Goal: Task Accomplishment & Management: Use online tool/utility

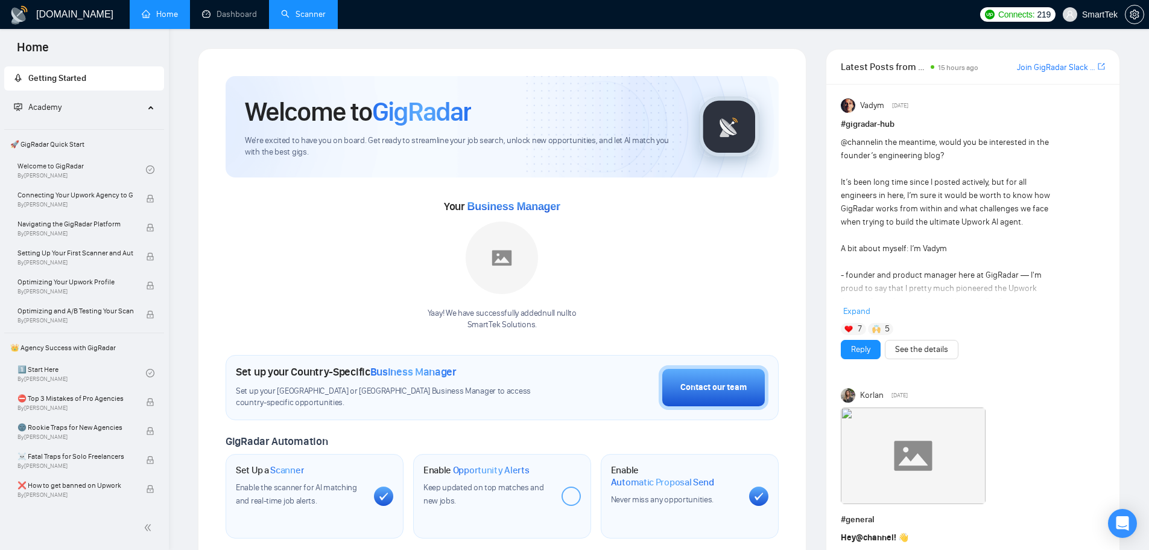
click at [306, 17] on link "Scanner" at bounding box center [303, 14] width 45 height 10
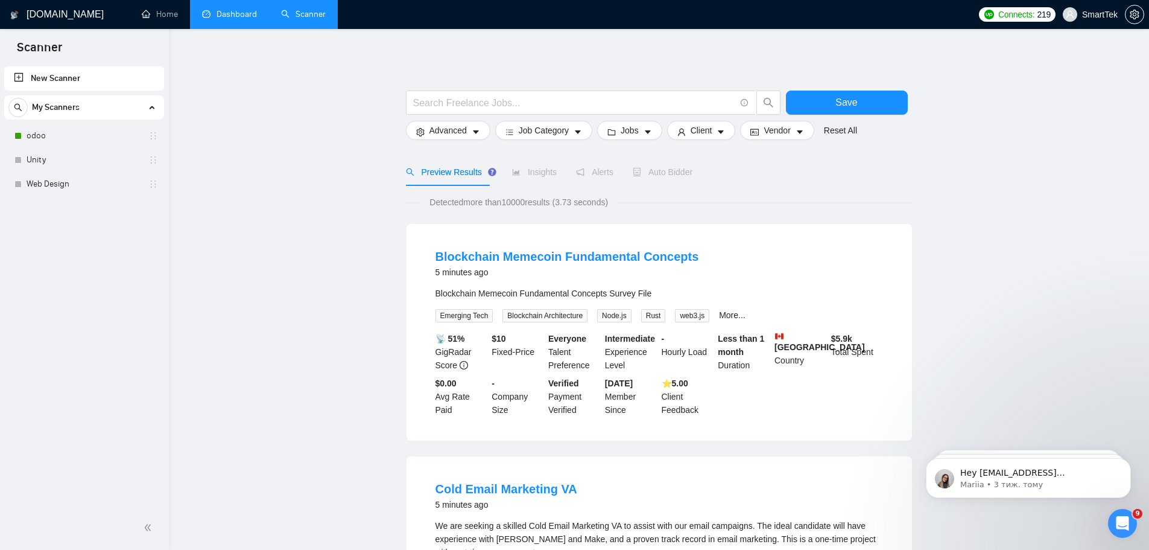
click at [233, 16] on link "Dashboard" at bounding box center [229, 14] width 55 height 10
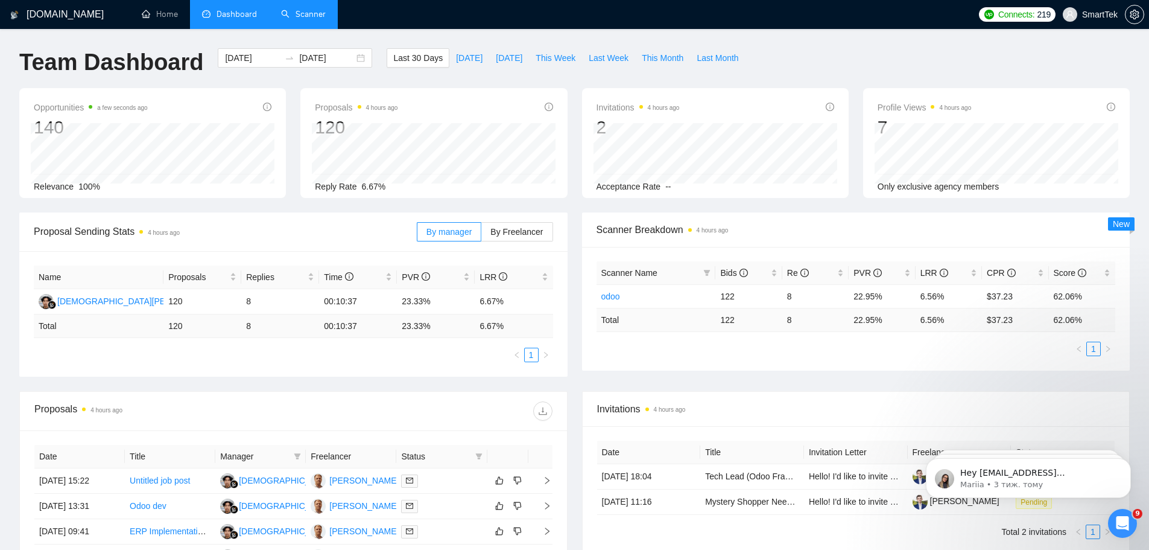
click at [303, 13] on link "Scanner" at bounding box center [303, 14] width 45 height 10
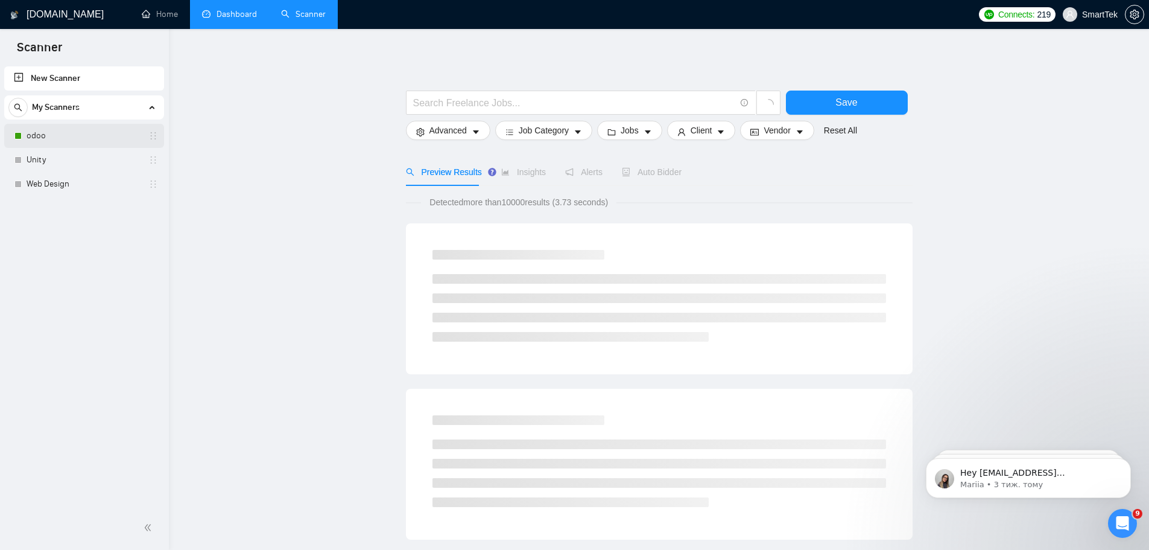
click at [59, 135] on link "odoo" at bounding box center [84, 136] width 115 height 24
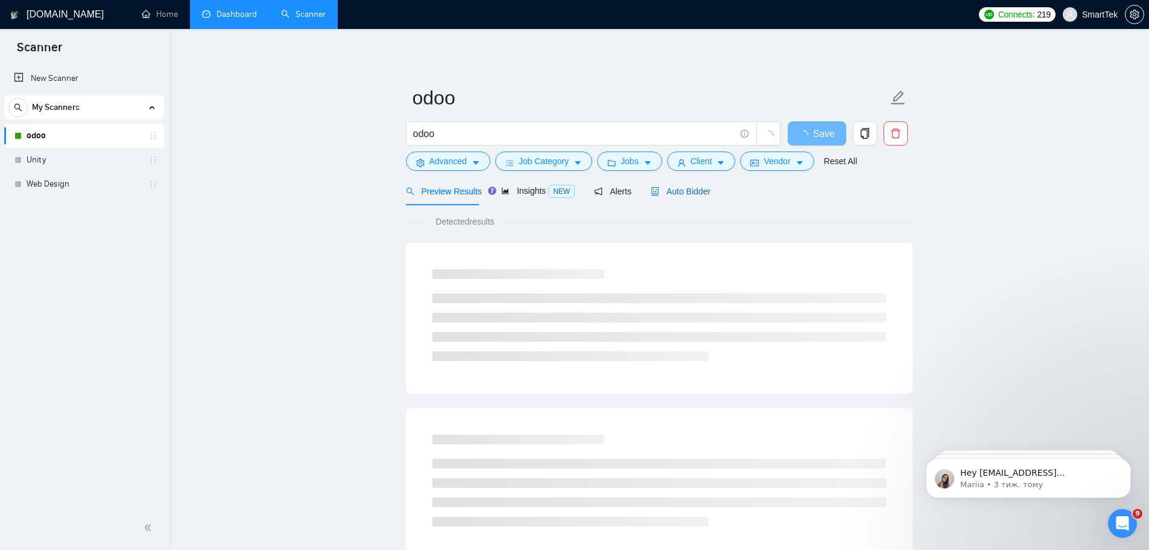
click at [691, 195] on span "Auto Bidder" at bounding box center [681, 191] width 60 height 10
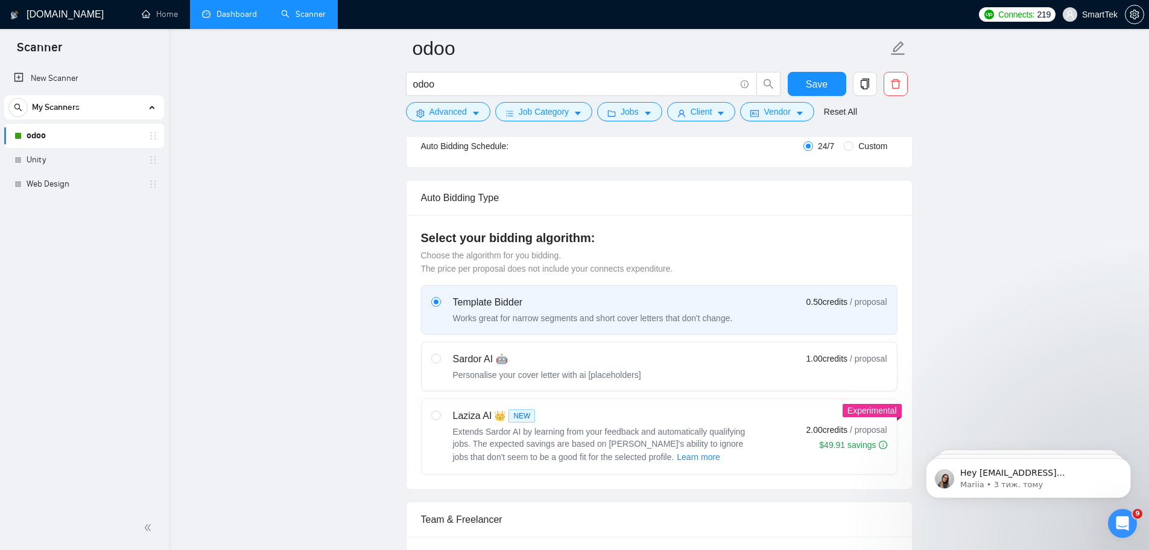
scroll to position [60, 0]
